Goal: Information Seeking & Learning: Learn about a topic

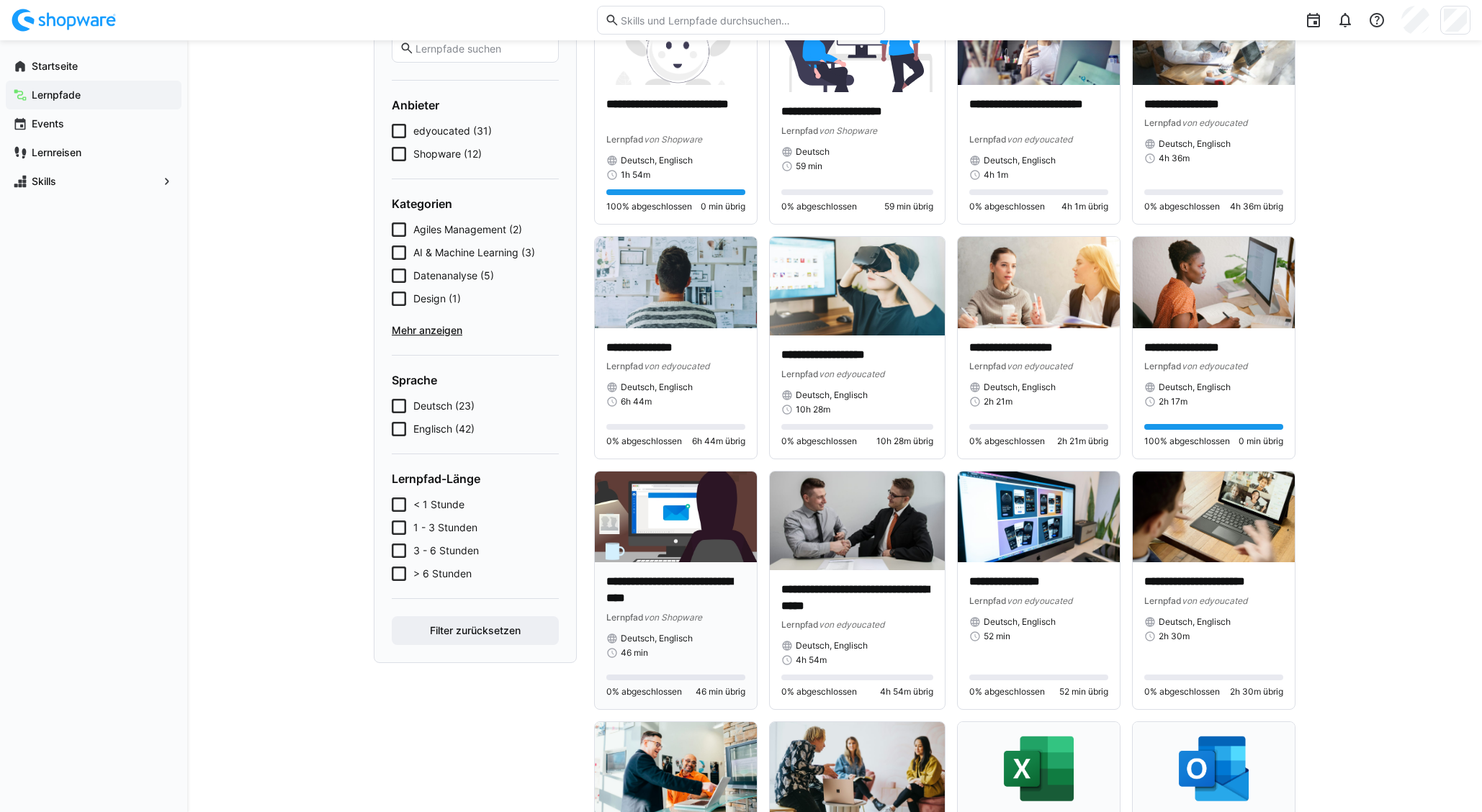
scroll to position [187, 0]
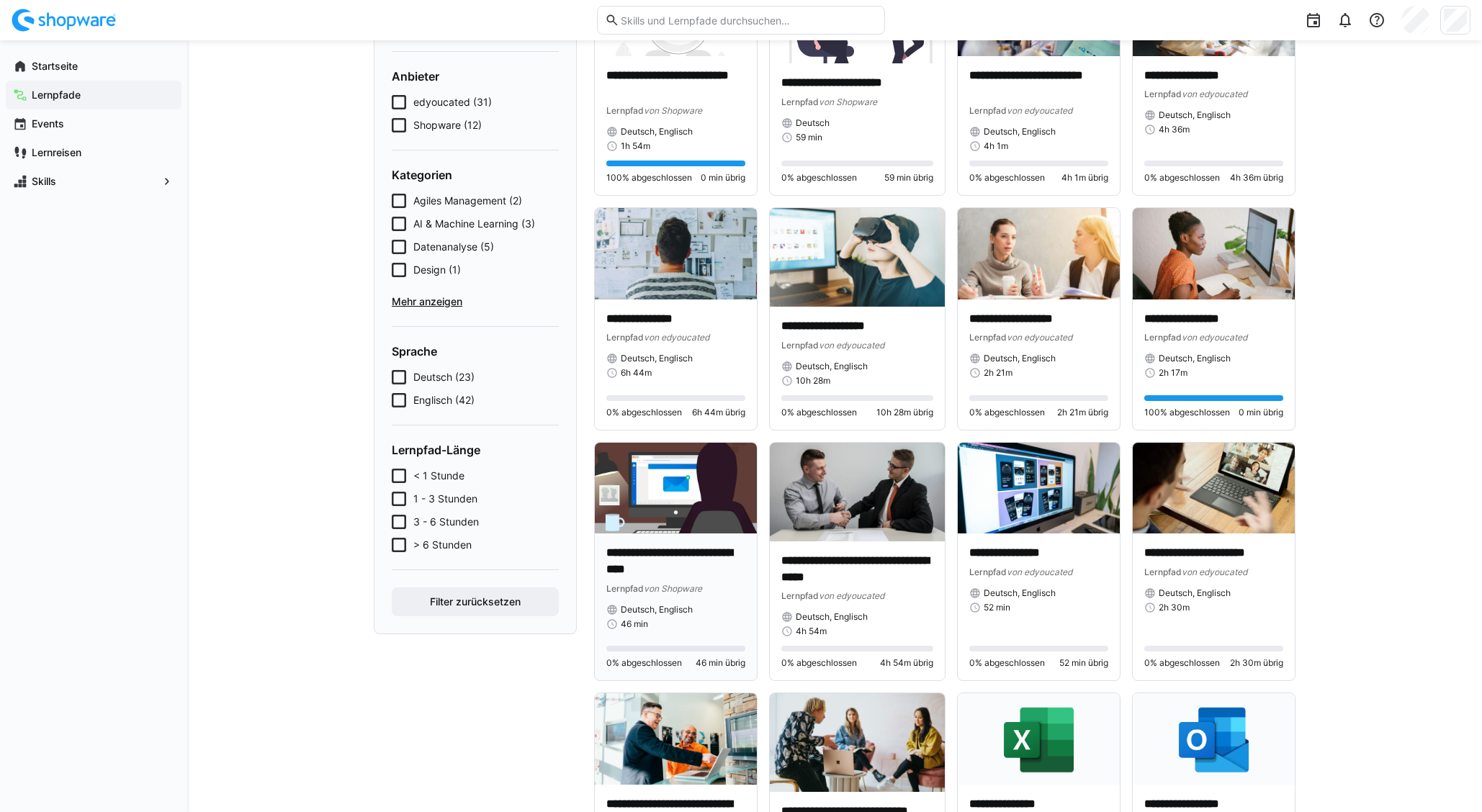
click at [726, 587] on div "Lernpfad von Shopware" at bounding box center [675, 587] width 139 height 14
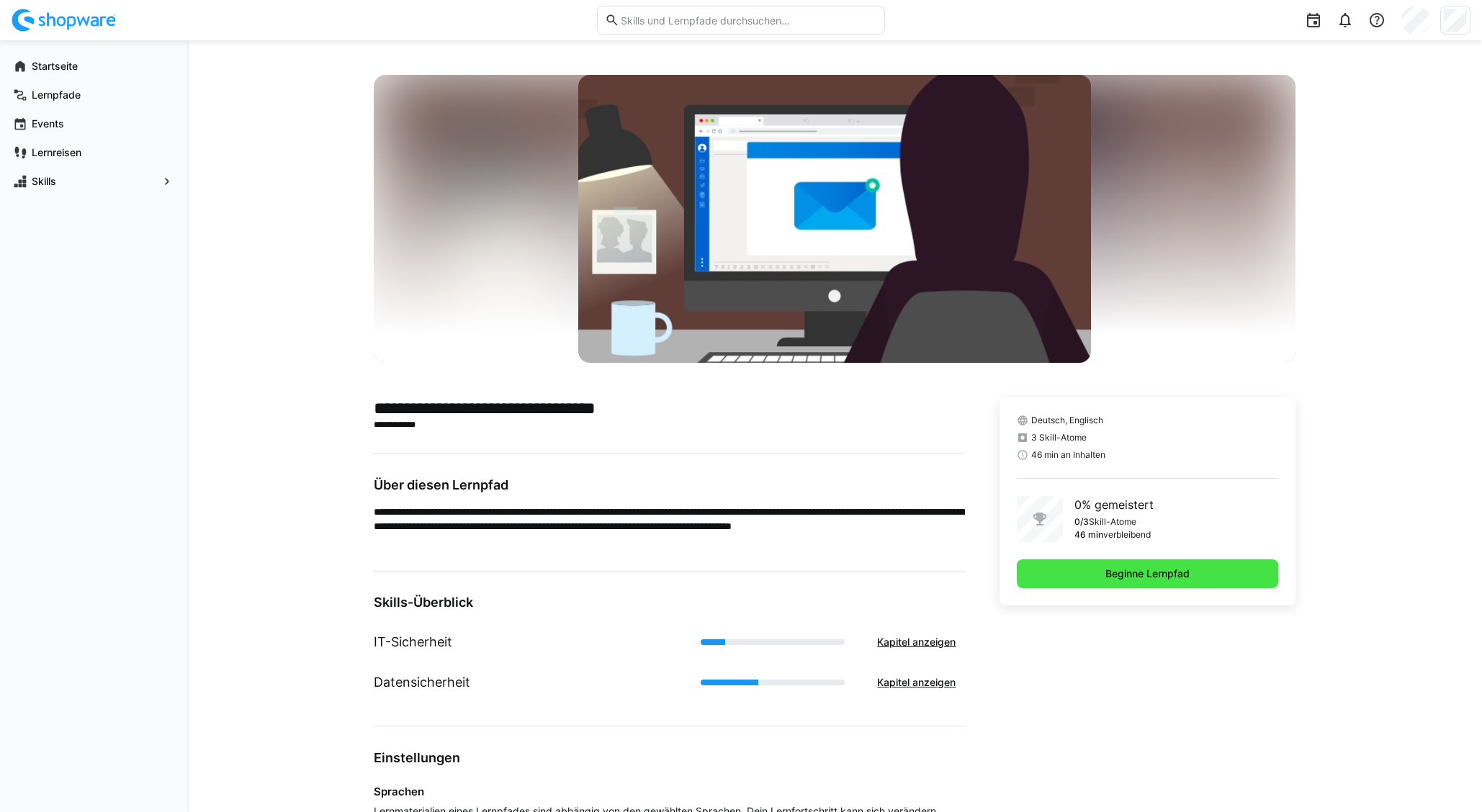
click at [1147, 575] on span "Beginne Lernpfad" at bounding box center [1147, 573] width 88 height 14
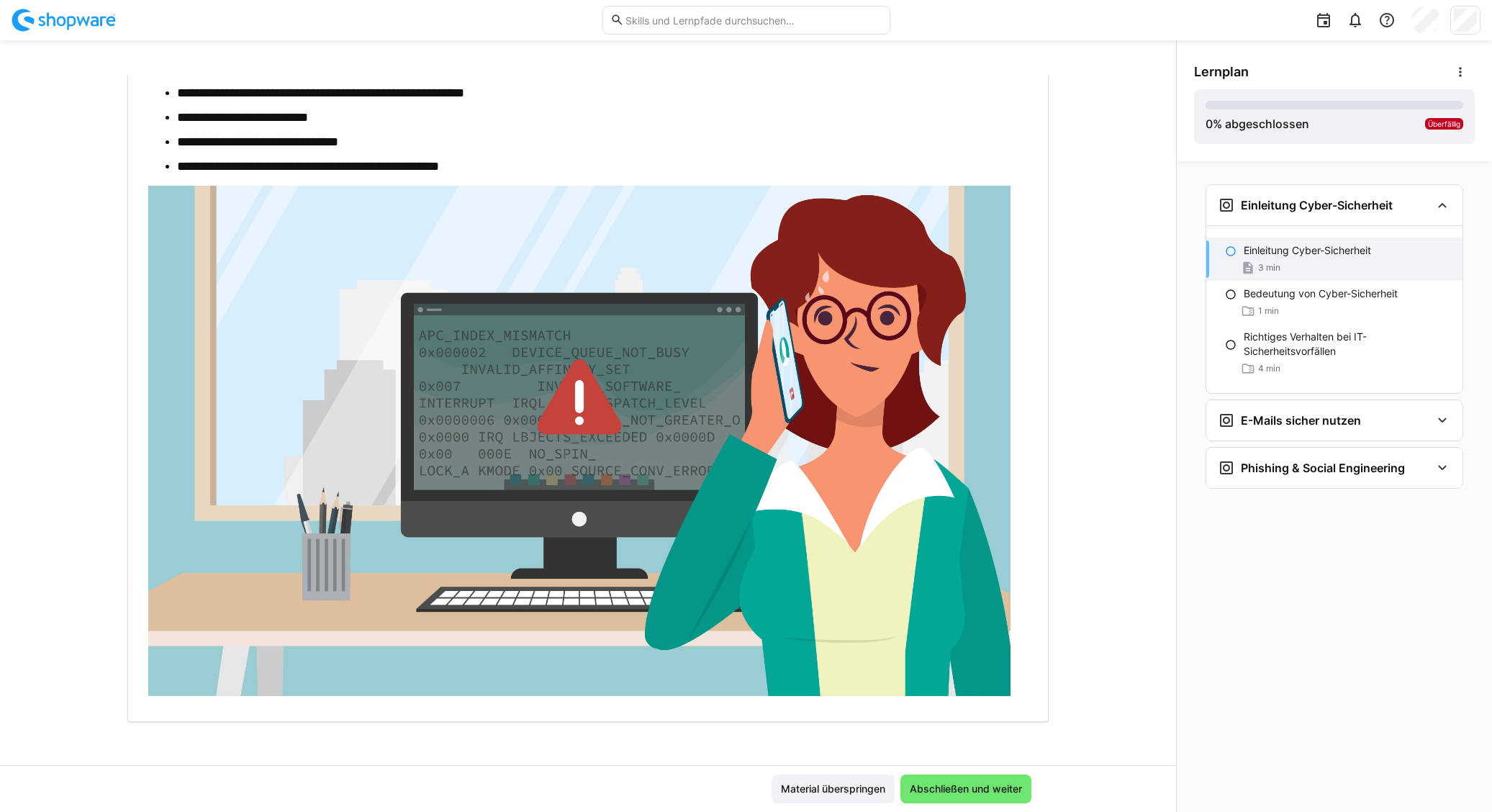
scroll to position [195, 0]
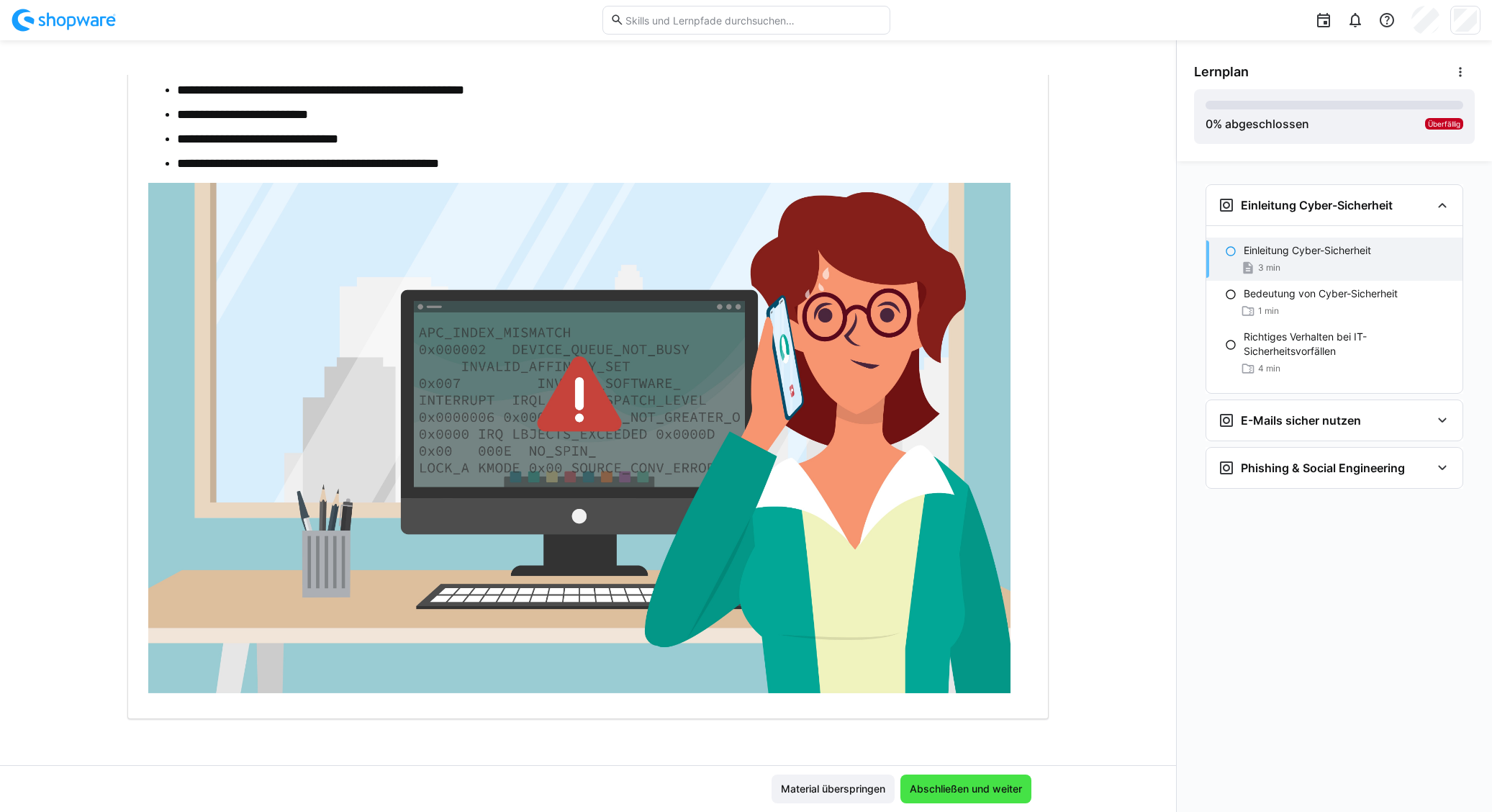
click at [947, 786] on span "Abschließen und weiter" at bounding box center [966, 788] width 117 height 14
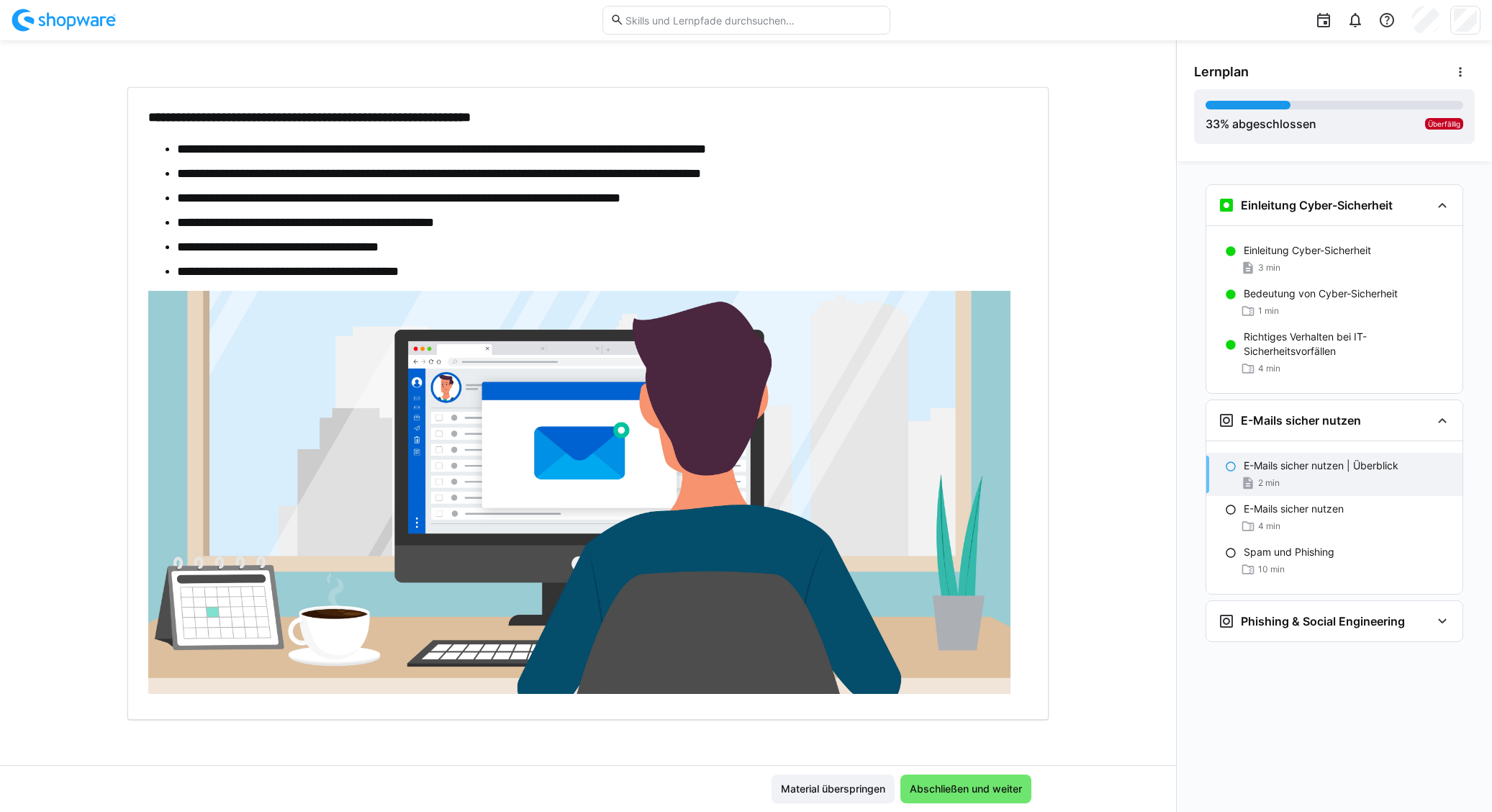
scroll to position [68, 0]
click at [998, 795] on span "Abschließen und weiter" at bounding box center [966, 788] width 117 height 14
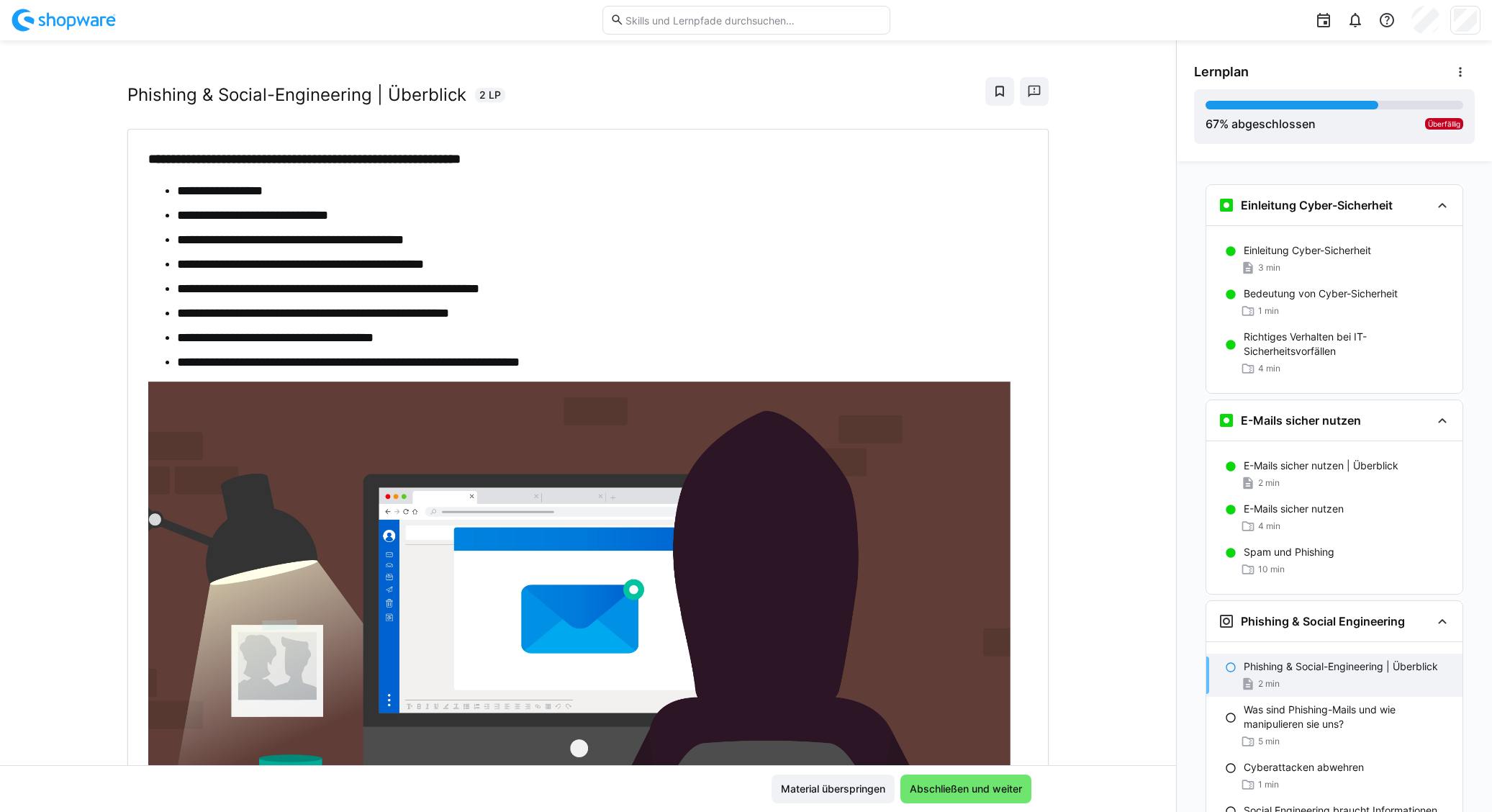
scroll to position [92, 0]
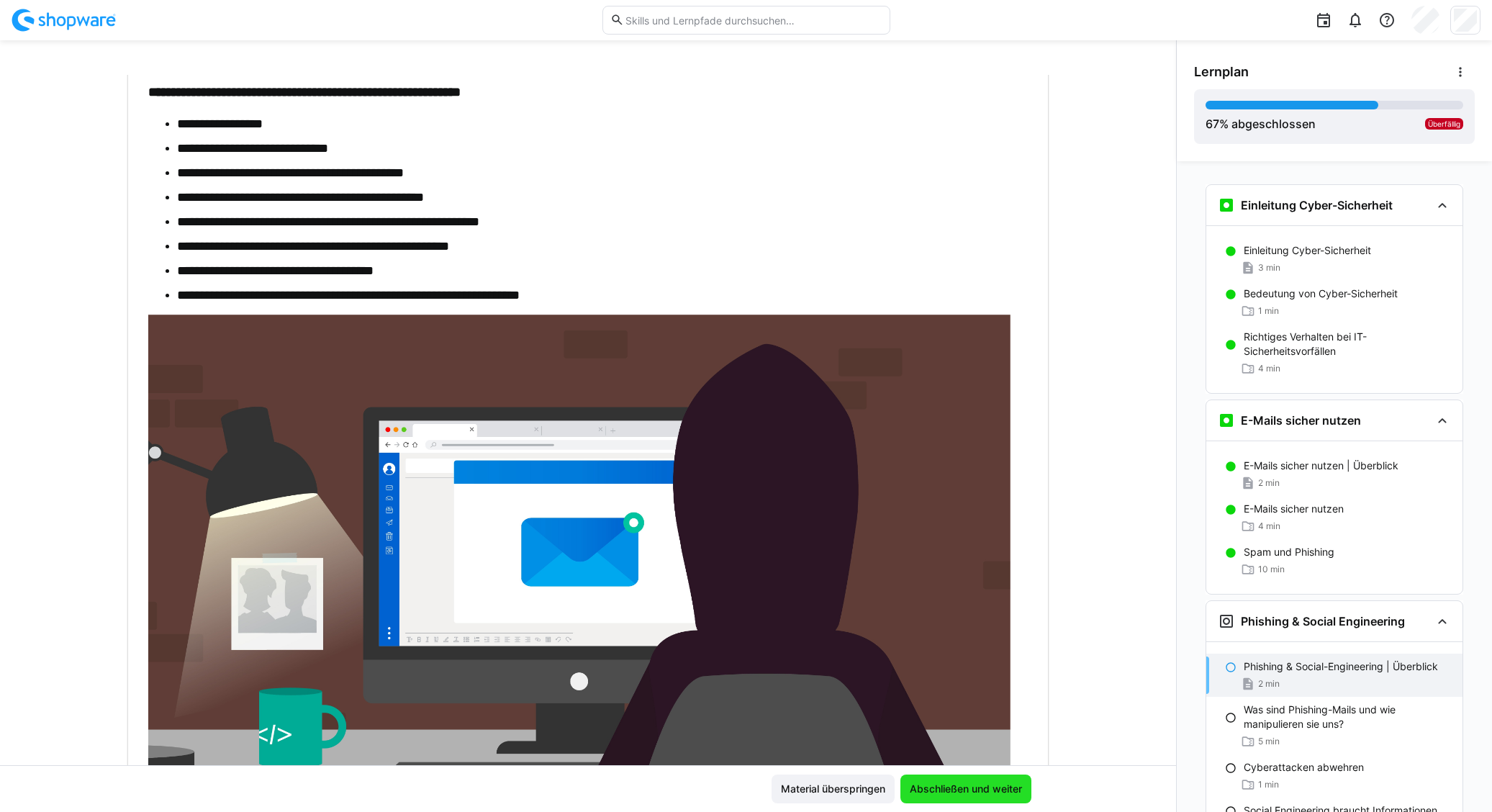
click at [944, 790] on span "Abschließen und weiter" at bounding box center [966, 788] width 117 height 14
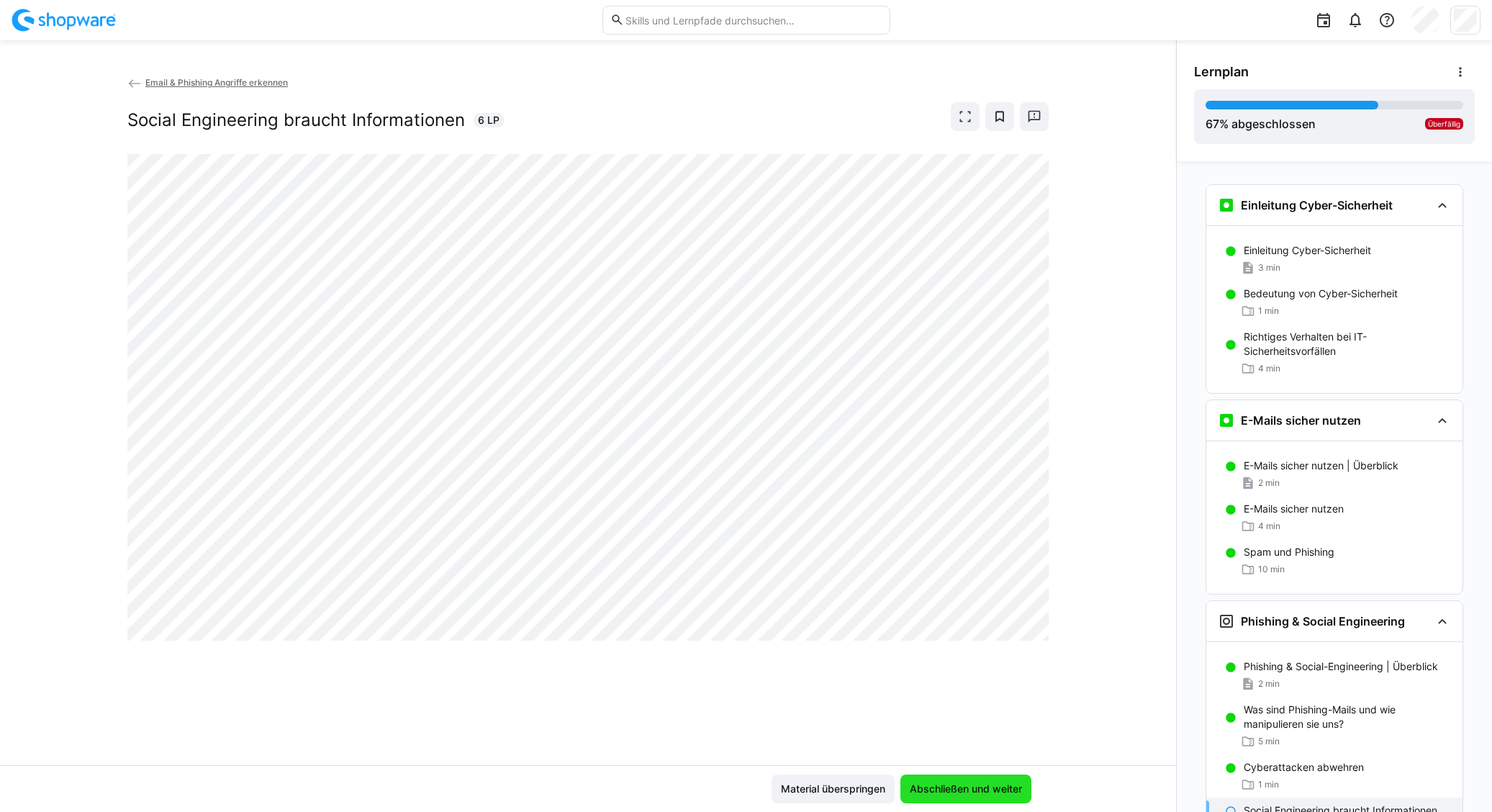
click at [982, 798] on span "Abschließen und weiter" at bounding box center [965, 789] width 131 height 29
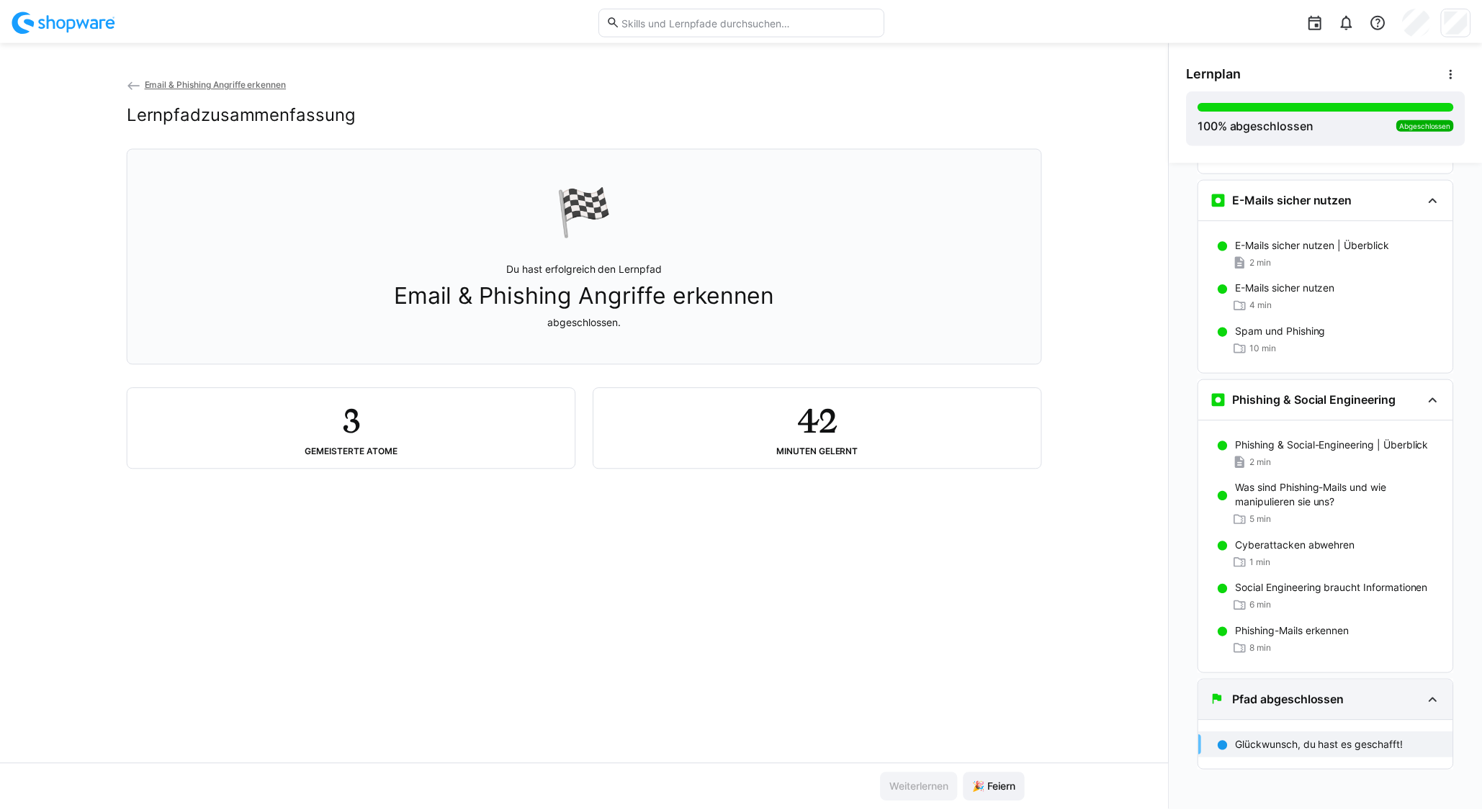
scroll to position [226, 0]
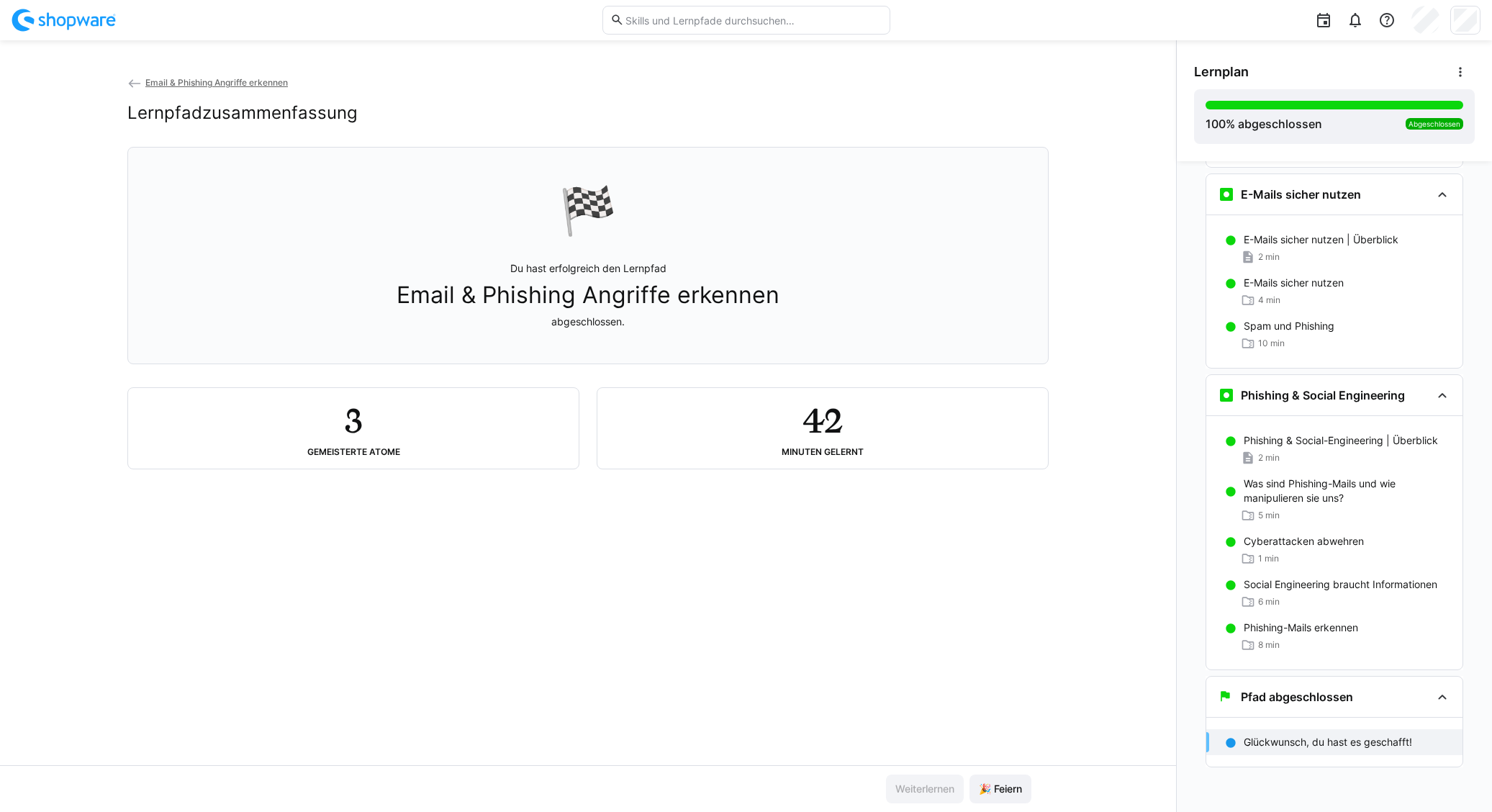
click at [130, 80] on eds-icon at bounding box center [134, 83] width 14 height 14
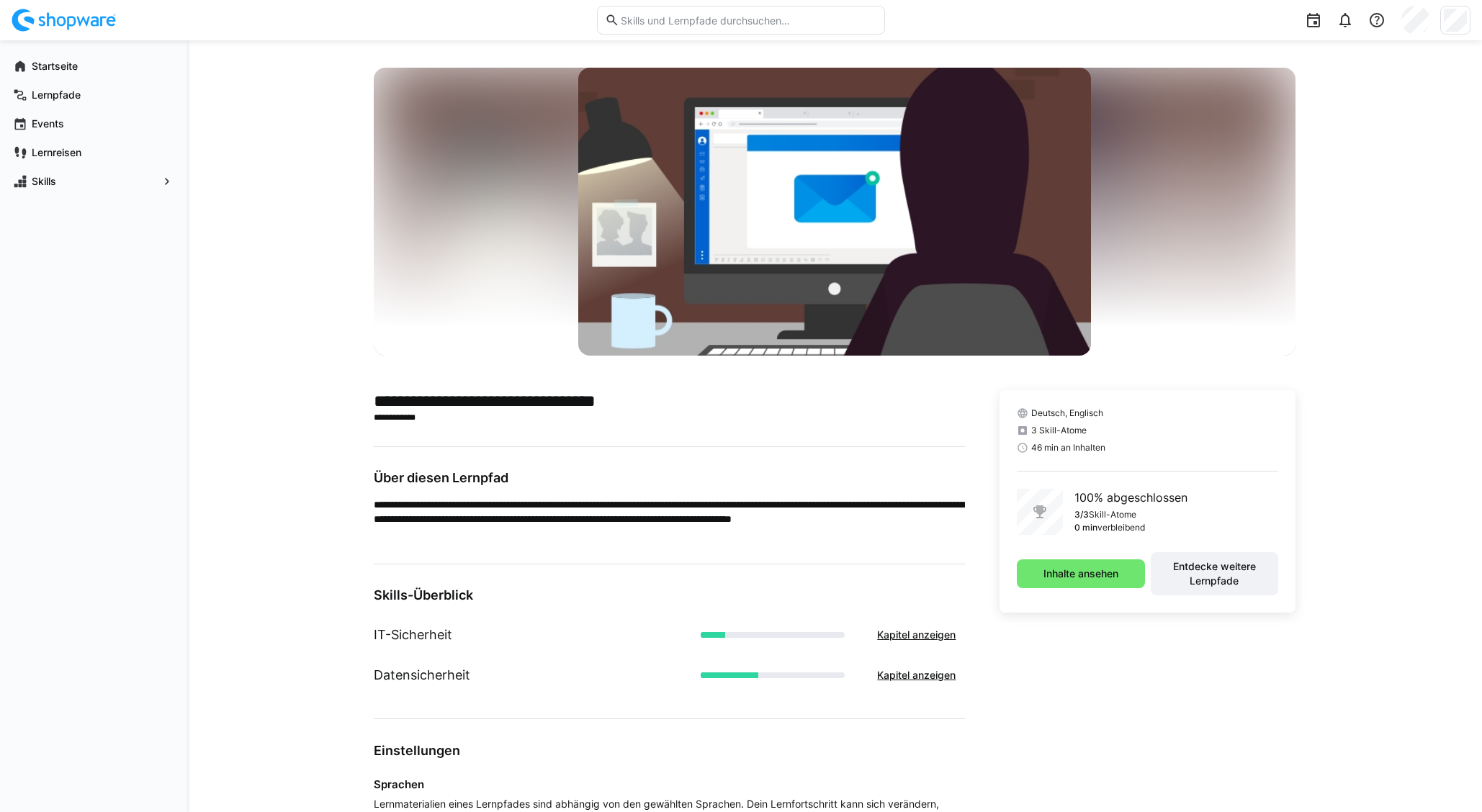
scroll to position [15, 0]
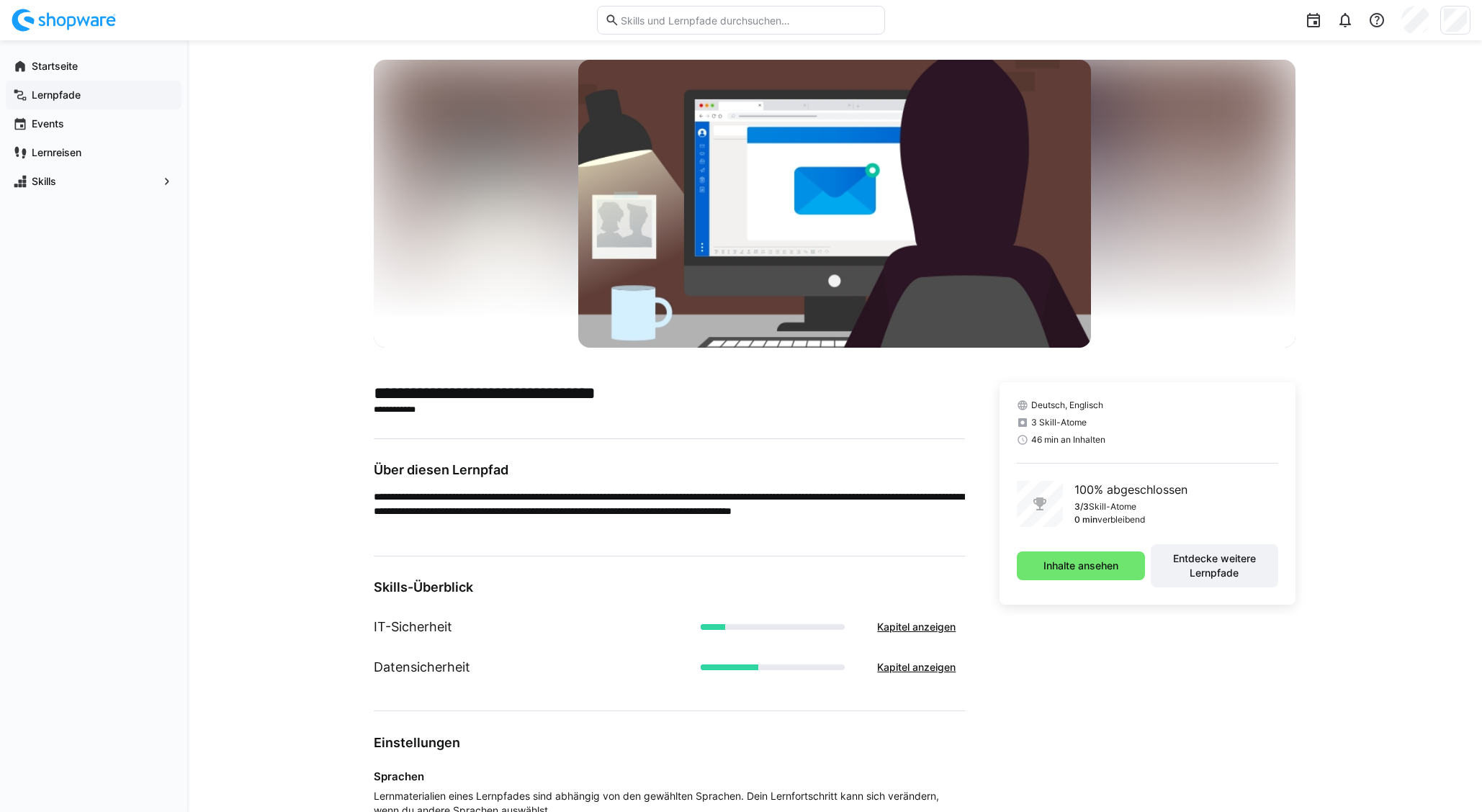
click at [88, 97] on span "Lernpfade" at bounding box center [102, 95] width 145 height 14
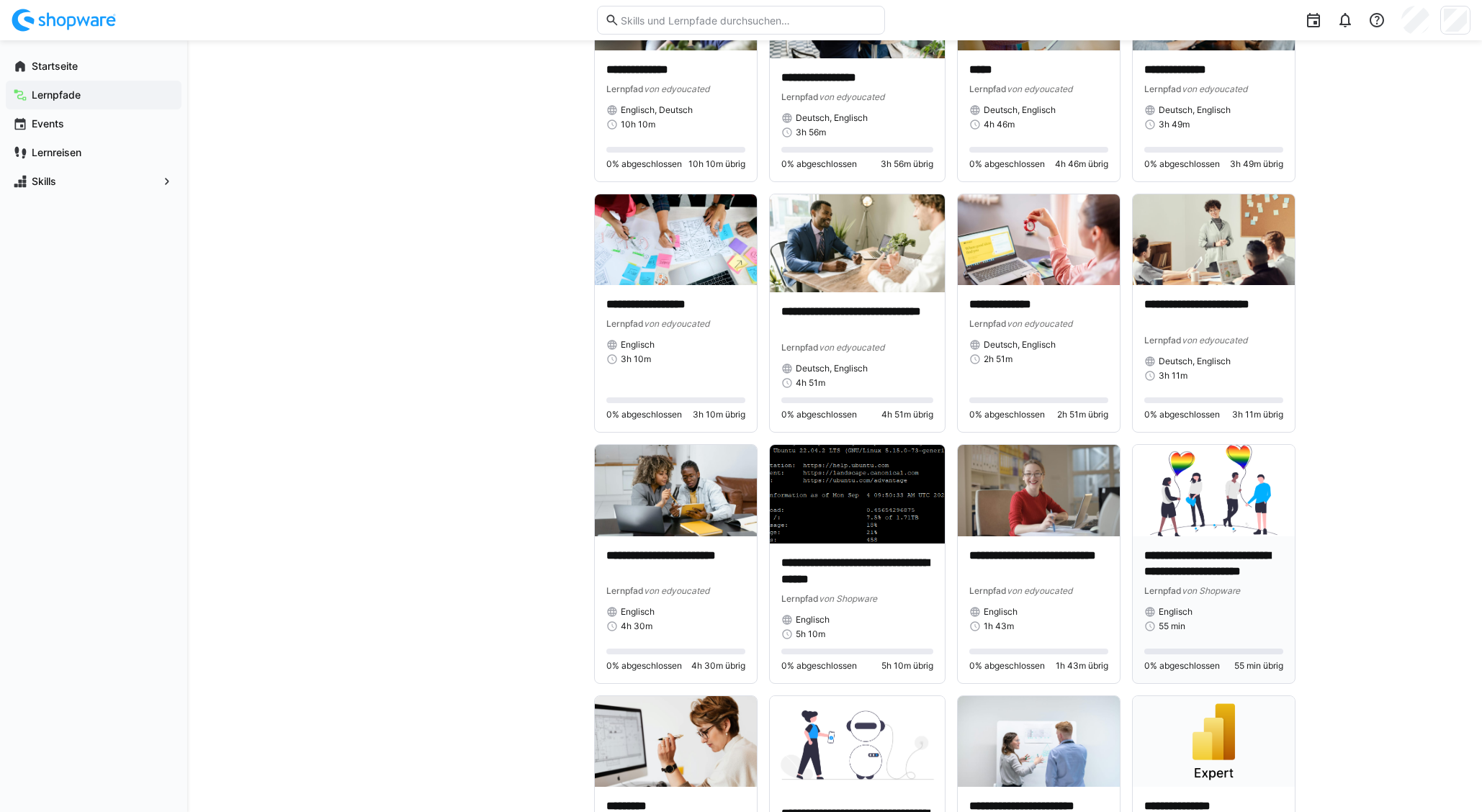
scroll to position [1183, 0]
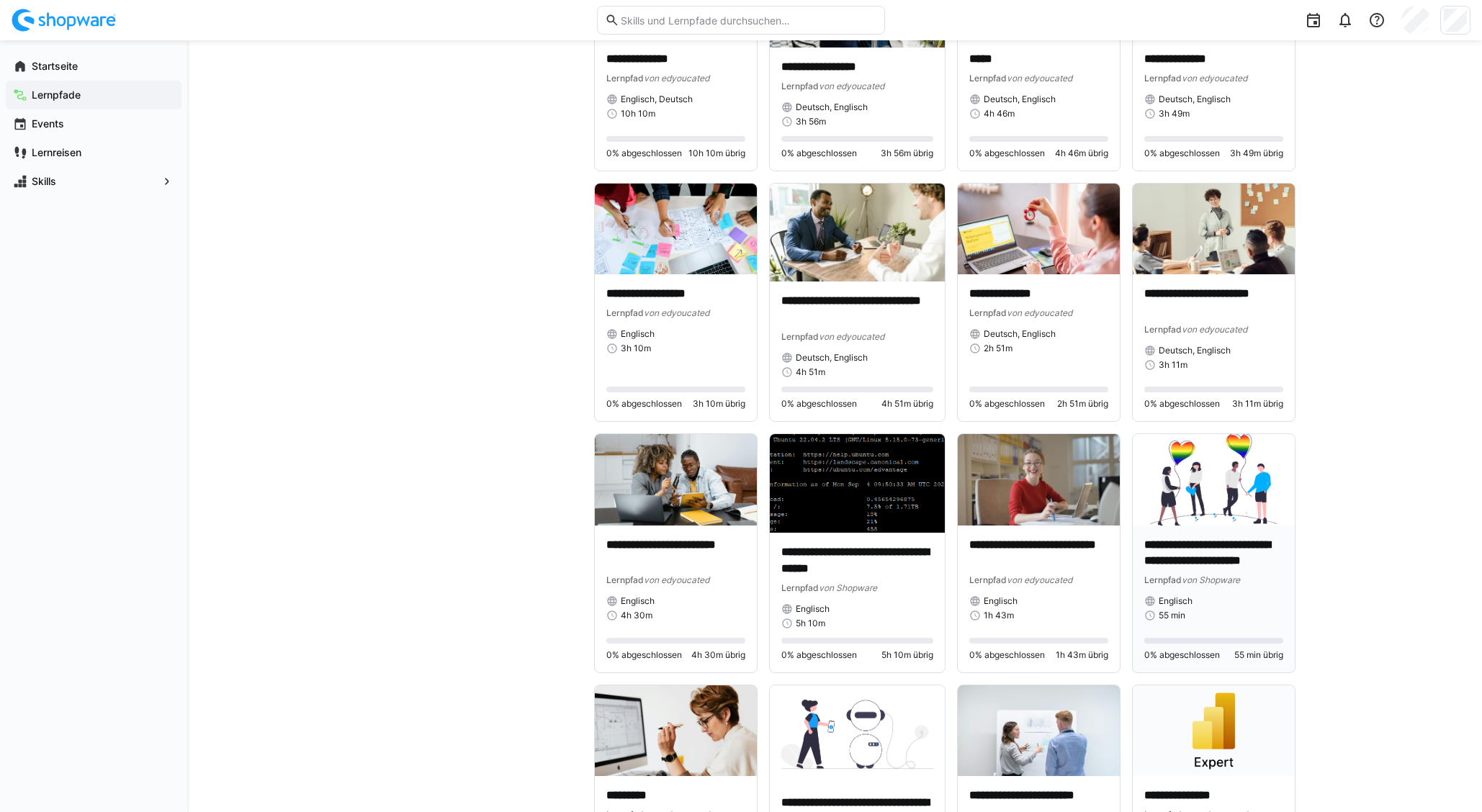
click at [1239, 597] on div "Englisch" at bounding box center [1213, 601] width 139 height 11
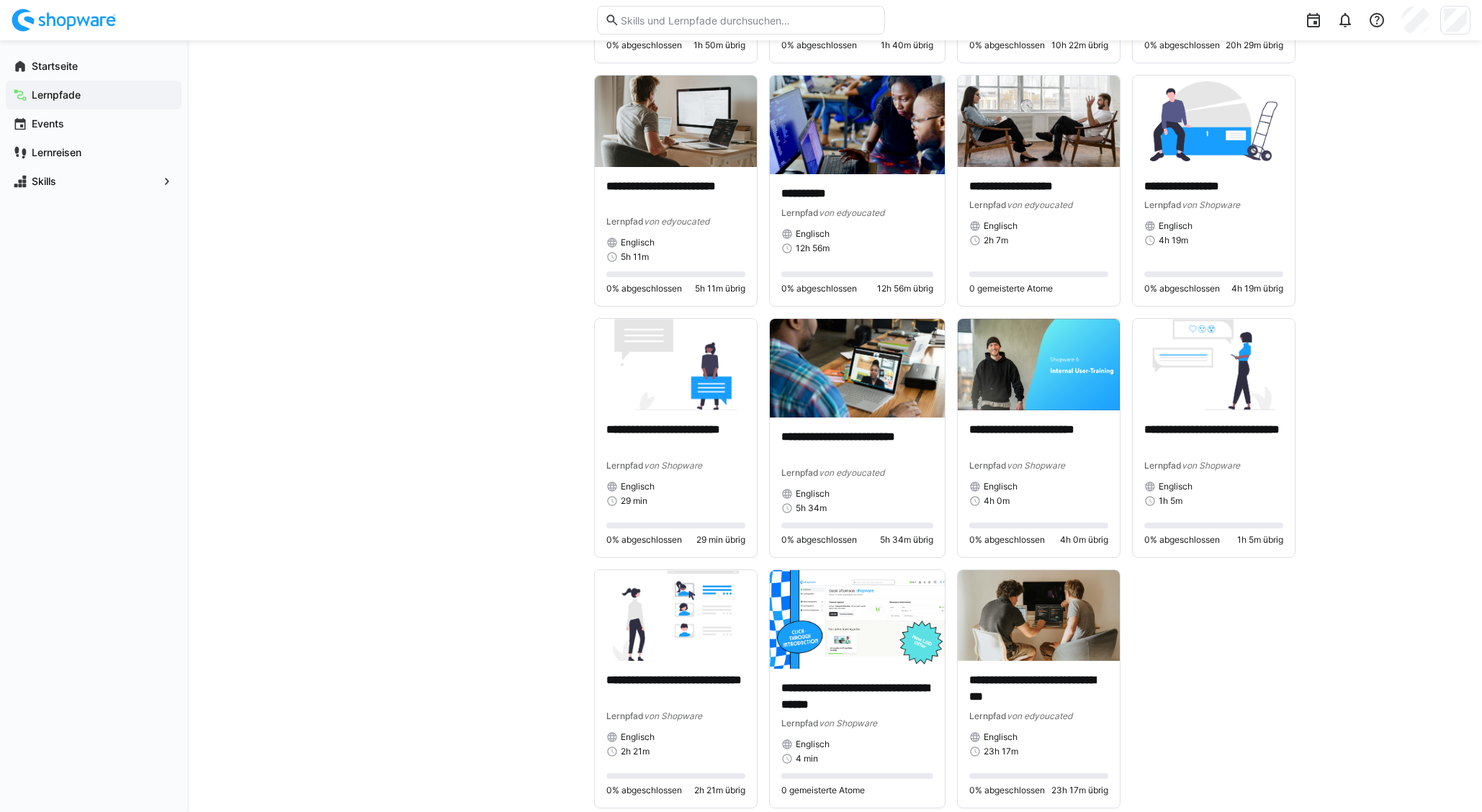
scroll to position [2075, 0]
